Goal: Navigation & Orientation: Find specific page/section

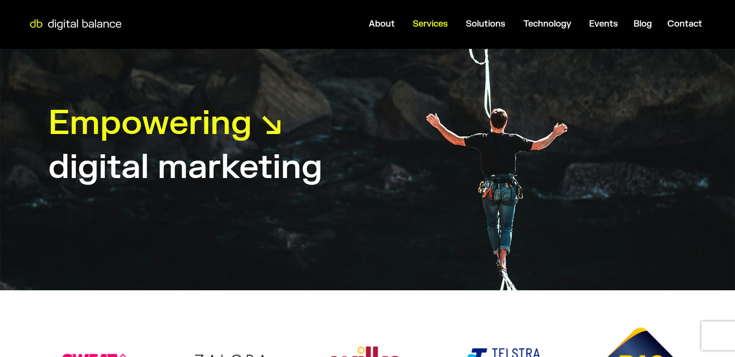
click at [432, 23] on span "Services" at bounding box center [430, 23] width 35 height 11
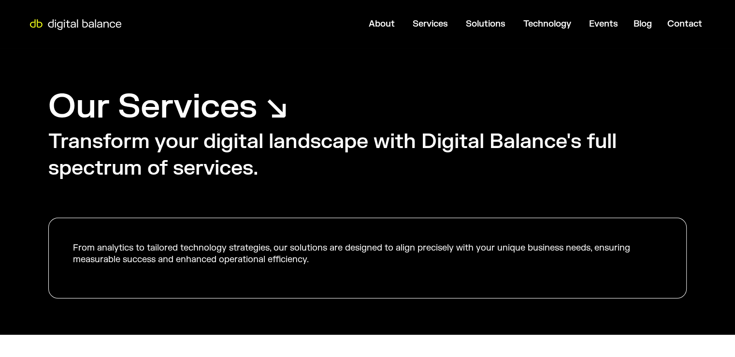
click at [433, 23] on span "Services" at bounding box center [430, 23] width 35 height 11
